Goal: Understand process/instructions

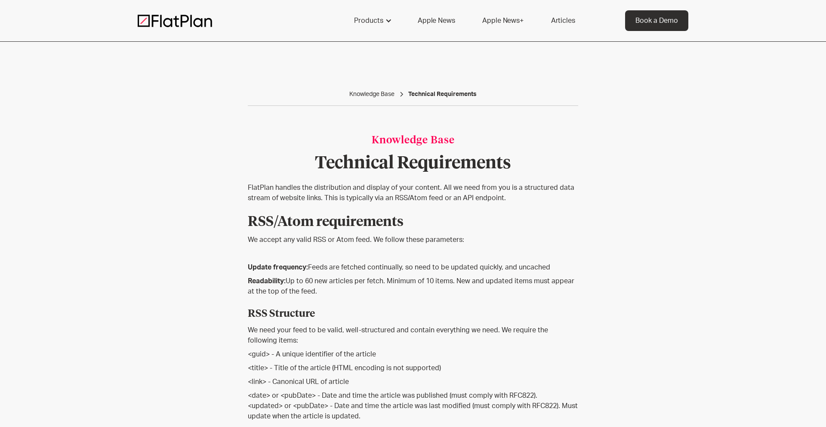
scroll to position [214, 0]
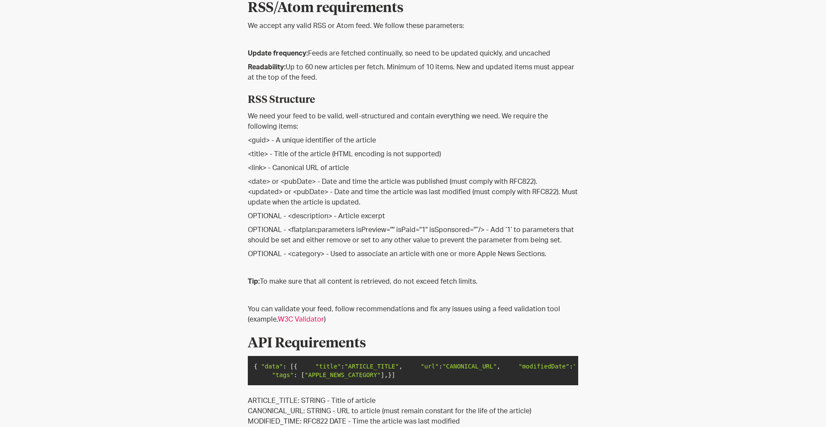
click at [377, 230] on p "OPTIONAL - <flatplan:parameters isPreview="" isPaid="1" isSponsored="”/> - Add …" at bounding box center [413, 235] width 330 height 21
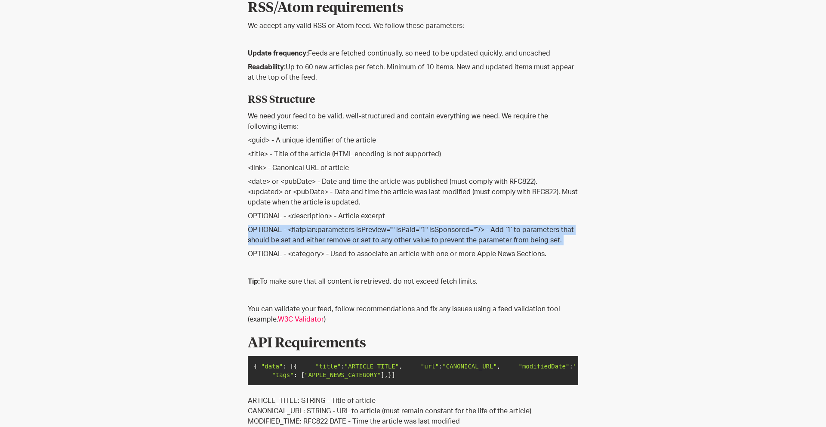
click at [377, 230] on p "OPTIONAL - <flatplan:parameters isPreview="" isPaid="1" isSponsored="”/> - Add …" at bounding box center [413, 235] width 330 height 21
copy p "OPTIONAL - <flatplan:parameters isPreview="" isPaid="1" isSponsored="”/> - Add …"
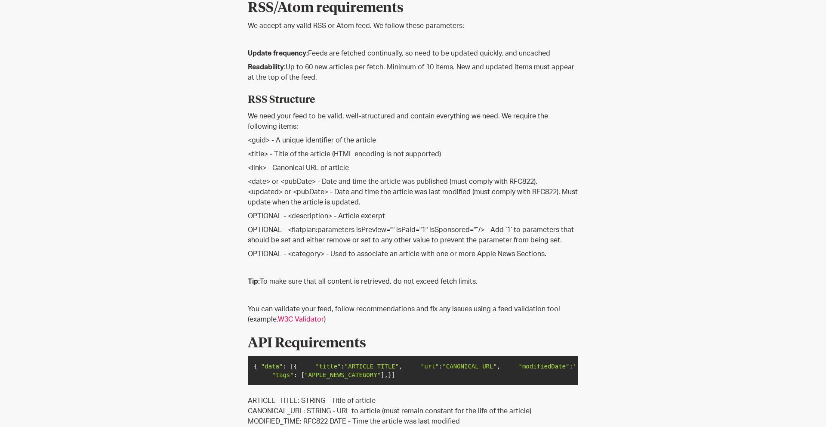
click at [378, 232] on p "OPTIONAL - <flatplan:parameters isPreview="" isPaid="1" isSponsored="”/> - Add …" at bounding box center [413, 235] width 330 height 21
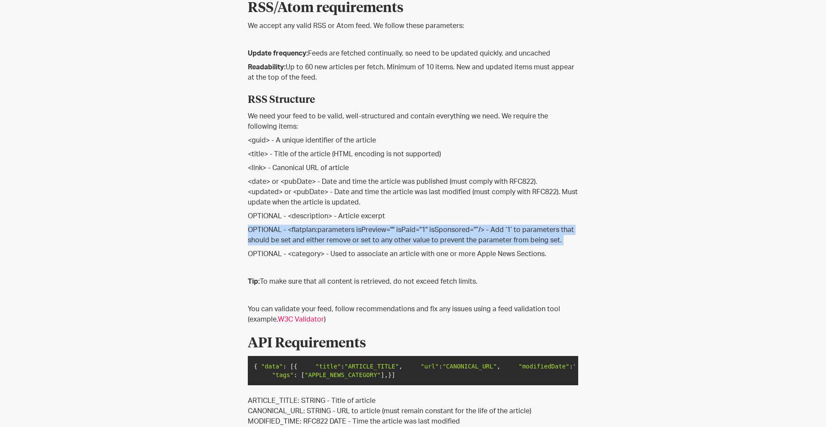
click at [378, 232] on p "OPTIONAL - <flatplan:parameters isPreview="" isPaid="1" isSponsored="”/> - Add …" at bounding box center [413, 235] width 330 height 21
copy p "OPTIONAL - <flatplan:parameters isPreview="" isPaid="1" isSponsored="”/> - Add …"
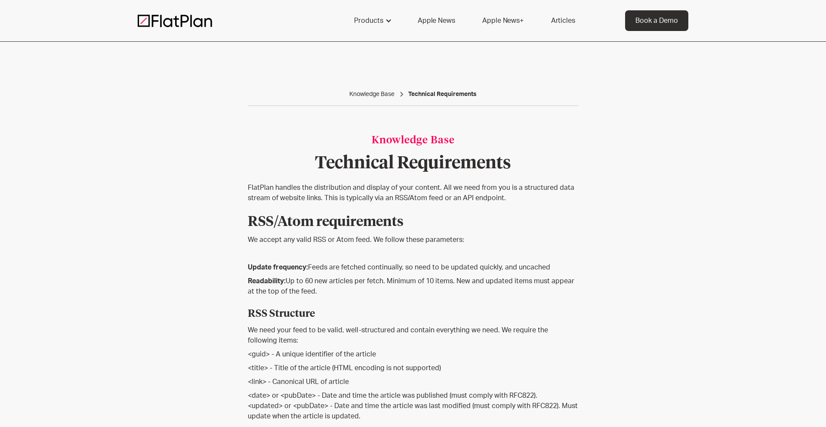
scroll to position [230, 0]
